Goal: Check status

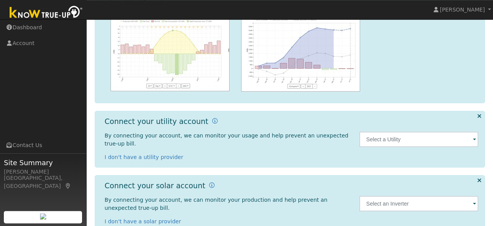
scroll to position [115, 0]
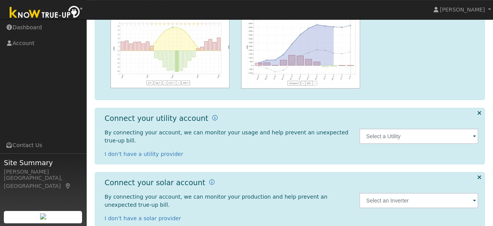
click at [474, 132] on span at bounding box center [474, 136] width 3 height 9
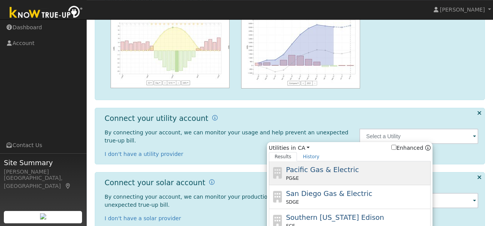
click at [303, 167] on span "Pacific Gas & Electric" at bounding box center [322, 169] width 73 height 8
type input "PG&E"
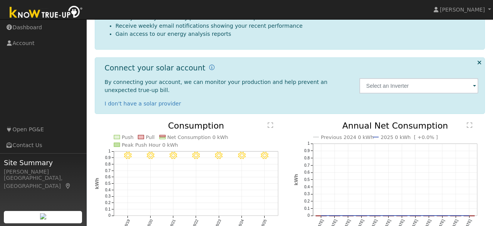
scroll to position [152, 0]
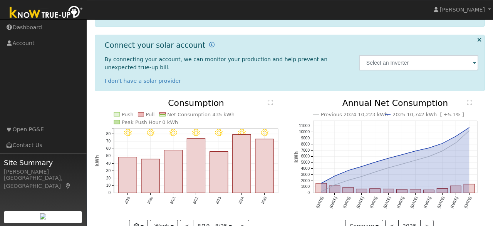
scroll to position [130, 0]
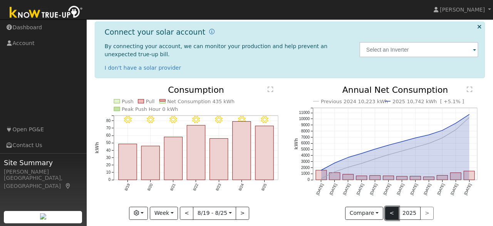
click at [395, 209] on button "<" at bounding box center [391, 213] width 13 height 13
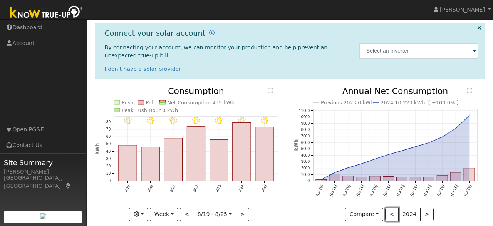
scroll to position [129, 0]
click at [422, 207] on button ">" at bounding box center [426, 213] width 13 height 13
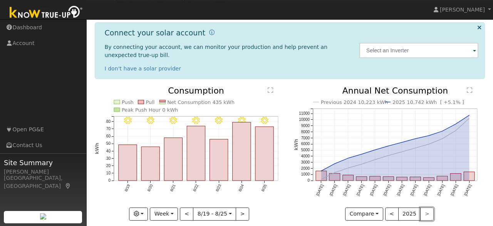
scroll to position [130, 0]
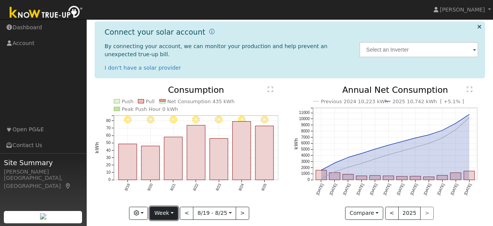
click at [175, 207] on button "Week" at bounding box center [164, 213] width 28 height 13
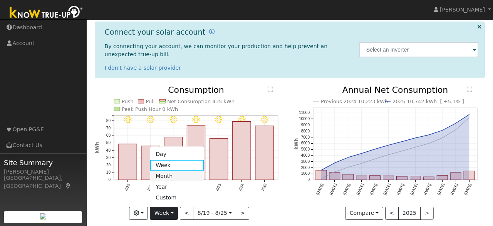
click at [171, 170] on link "Month" at bounding box center [176, 175] width 53 height 11
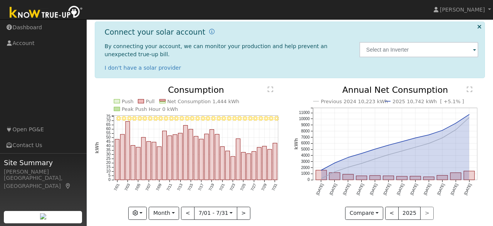
scroll to position [119, 0]
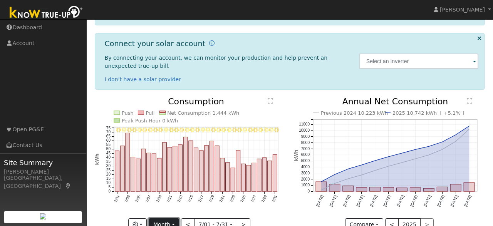
click at [173, 218] on button "Month" at bounding box center [164, 224] width 30 height 13
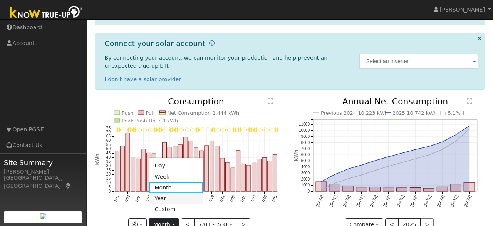
click at [170, 193] on link "Year" at bounding box center [175, 198] width 53 height 11
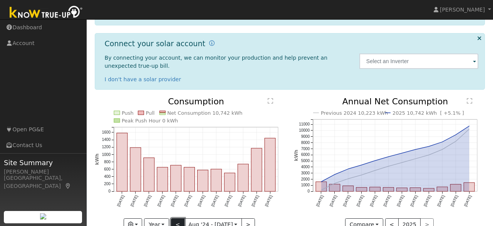
click at [180, 220] on button "<" at bounding box center [177, 224] width 13 height 13
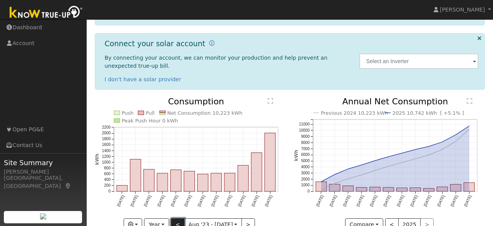
click at [179, 218] on button "<" at bounding box center [177, 224] width 13 height 13
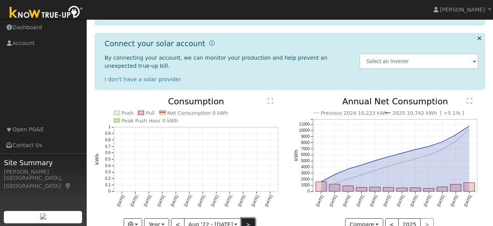
click at [242, 218] on button ">" at bounding box center [247, 224] width 13 height 13
type input "2023-08-01"
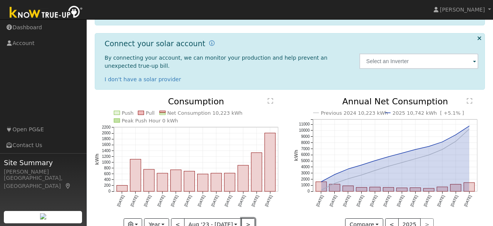
scroll to position [130, 0]
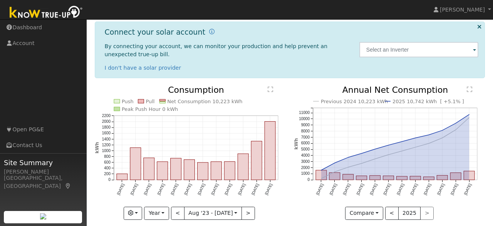
click at [427, 207] on div "< 2025 >" at bounding box center [409, 213] width 49 height 13
click at [387, 209] on button "<" at bounding box center [391, 213] width 13 height 13
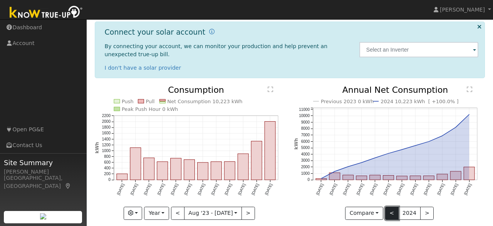
click at [387, 209] on button "<" at bounding box center [391, 213] width 13 height 13
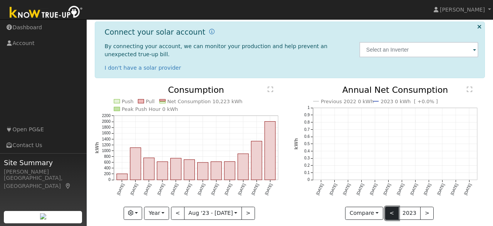
click at [387, 209] on button "<" at bounding box center [391, 213] width 13 height 13
click at [422, 207] on button ">" at bounding box center [426, 213] width 13 height 13
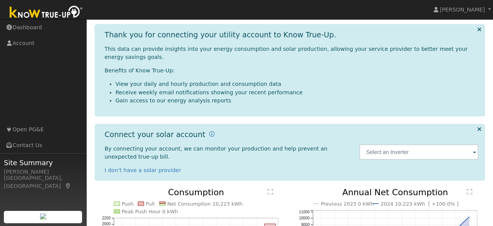
scroll to position [32, 0]
